Goal: Obtain resource: Download file/media

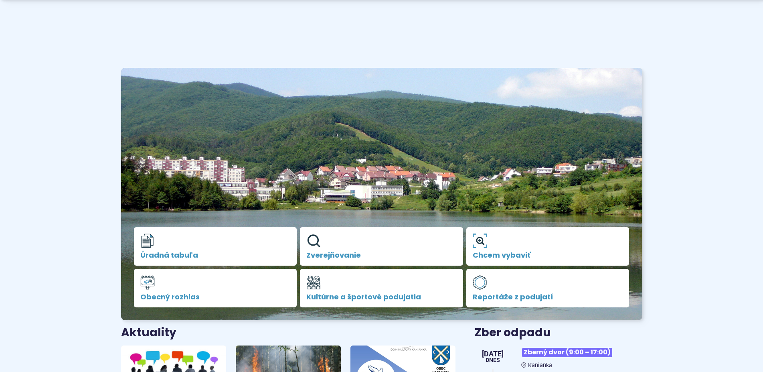
scroll to position [204, 0]
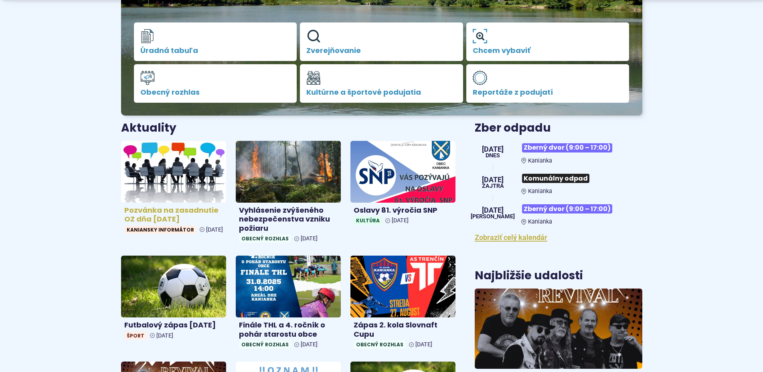
click at [175, 212] on h4 "Pozvánka na zasadnutie OZ dňa 26.8.2025" at bounding box center [173, 215] width 99 height 18
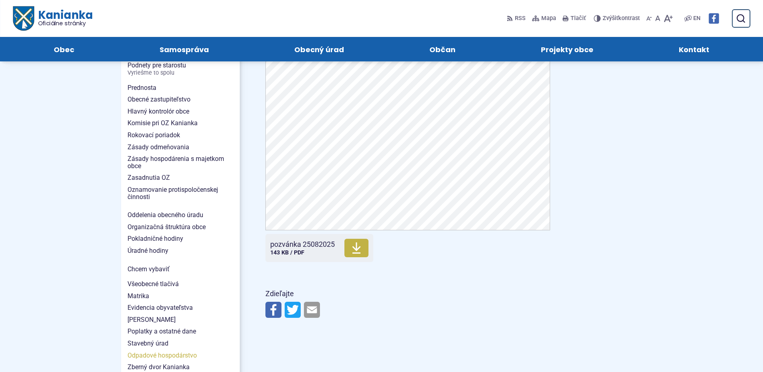
scroll to position [531, 0]
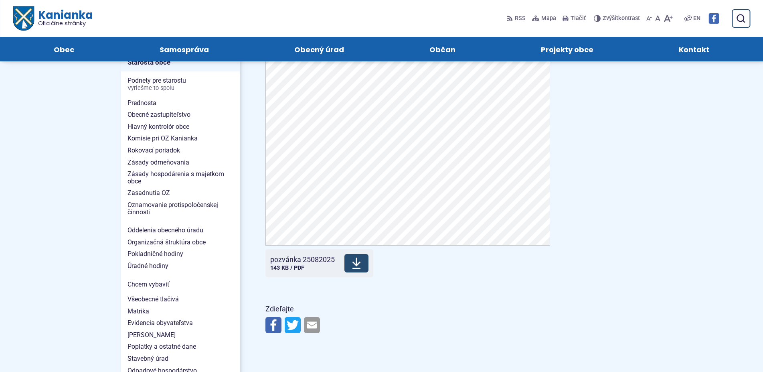
click at [356, 267] on icon at bounding box center [356, 263] width 10 height 13
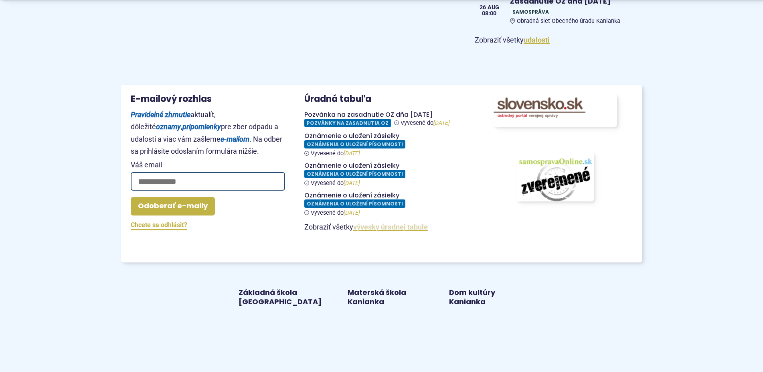
scroll to position [695, 0]
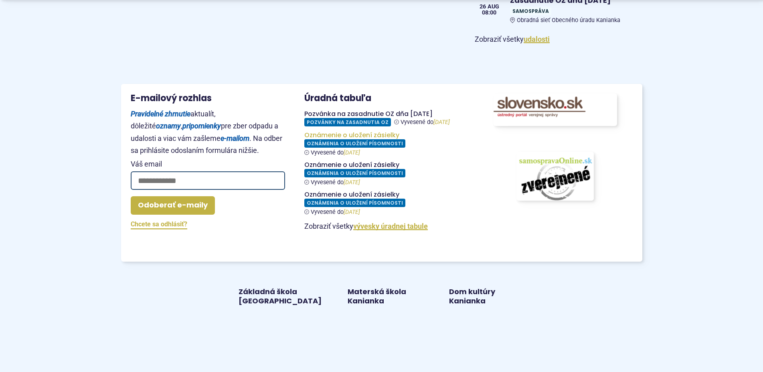
click at [371, 142] on figure at bounding box center [381, 143] width 154 height 25
click at [360, 185] on figure at bounding box center [381, 173] width 154 height 25
click at [361, 202] on figure at bounding box center [381, 202] width 154 height 25
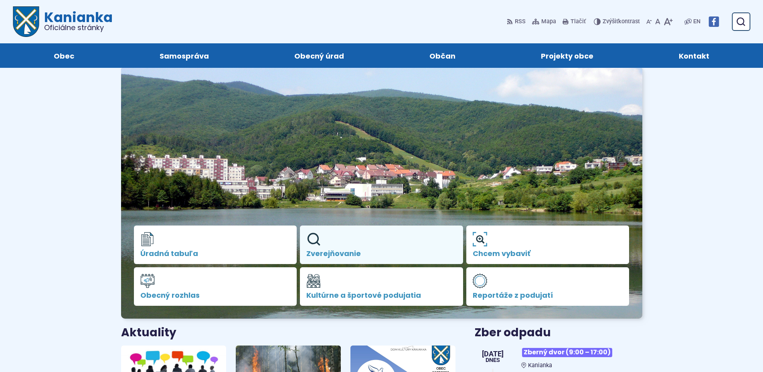
click at [311, 239] on icon at bounding box center [313, 239] width 14 height 14
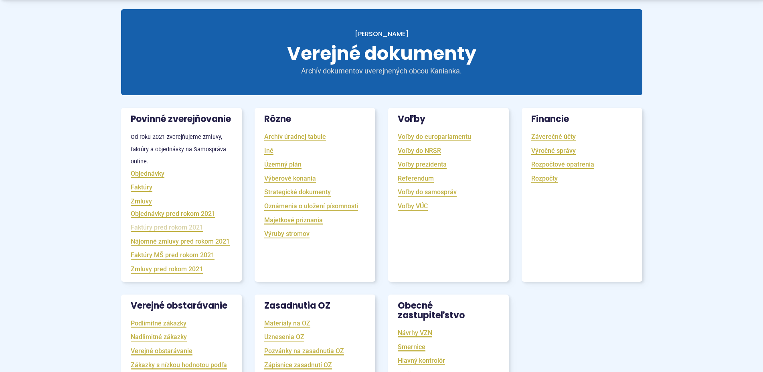
scroll to position [82, 0]
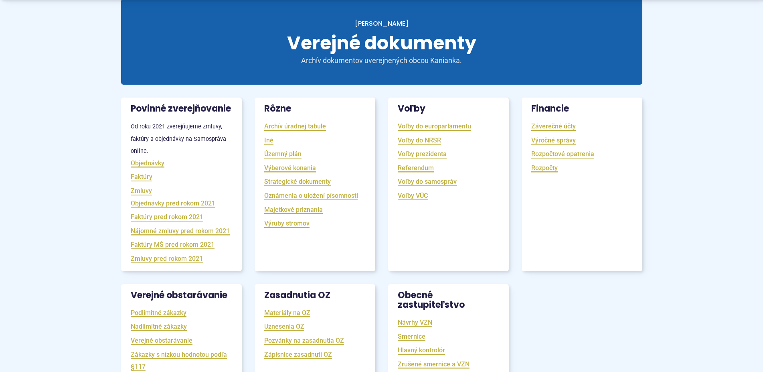
click at [178, 115] on h3 "Povinné zverejňovanie" at bounding box center [181, 108] width 121 height 22
click at [156, 168] on link "Objednávky" at bounding box center [148, 162] width 34 height 9
